Goal: Task Accomplishment & Management: Manage account settings

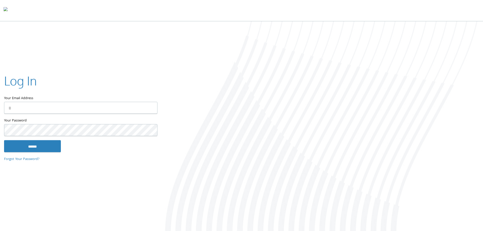
type input "**********"
click at [32, 148] on input "******" at bounding box center [32, 146] width 57 height 12
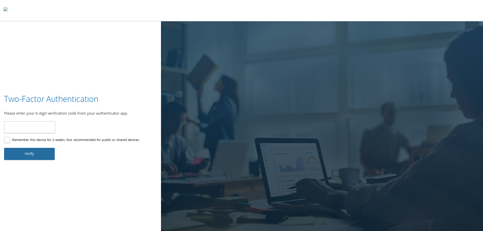
type input "******"
click at [35, 157] on button "Verify" at bounding box center [29, 154] width 51 height 12
